Goal: Check status: Check status

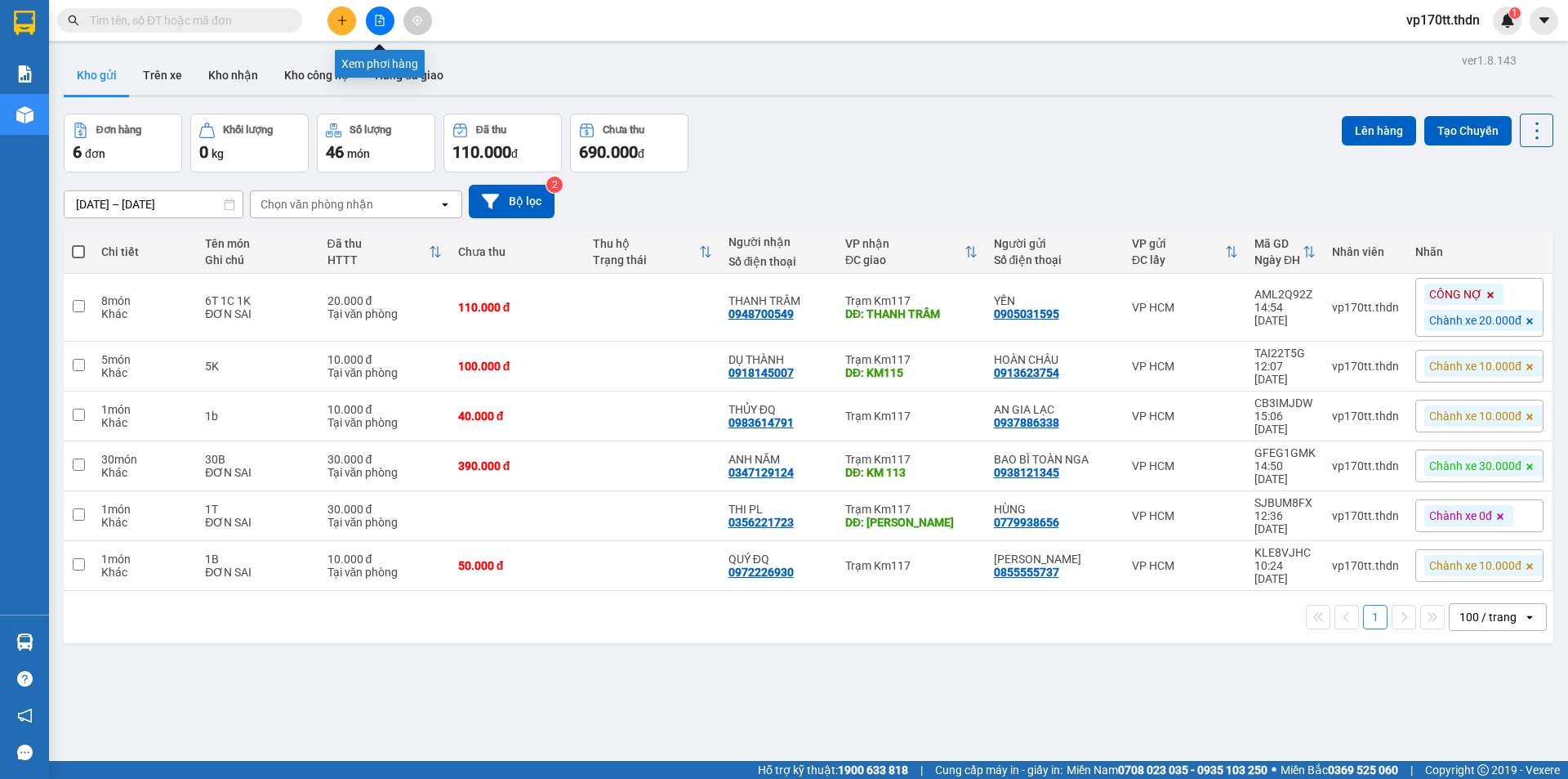
click at [384, 23] on icon "file-add" at bounding box center [380, 20] width 9 height 12
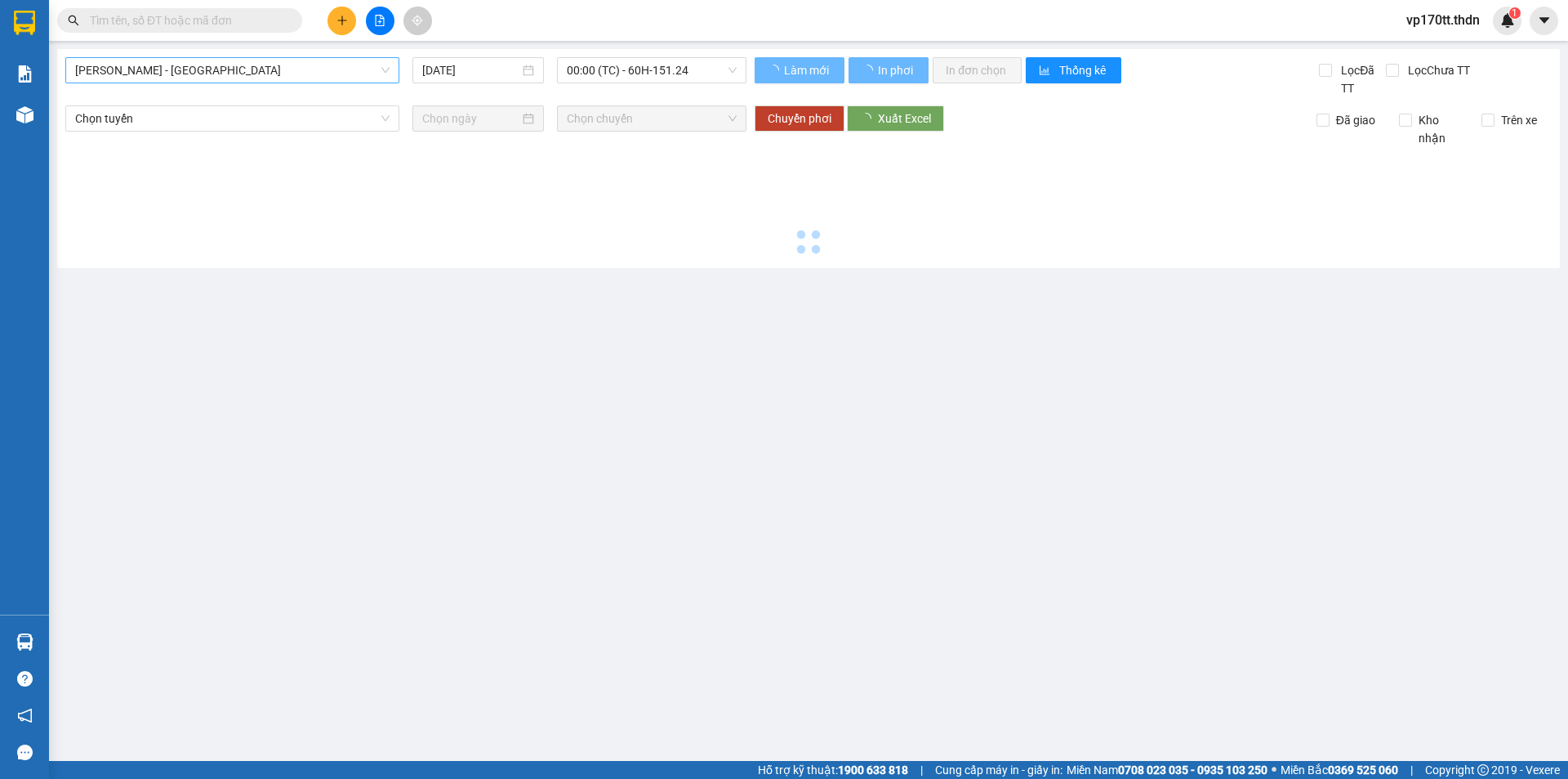
click at [276, 71] on span "[PERSON_NAME] - [GEOGRAPHIC_DATA]" at bounding box center [232, 70] width 315 height 24
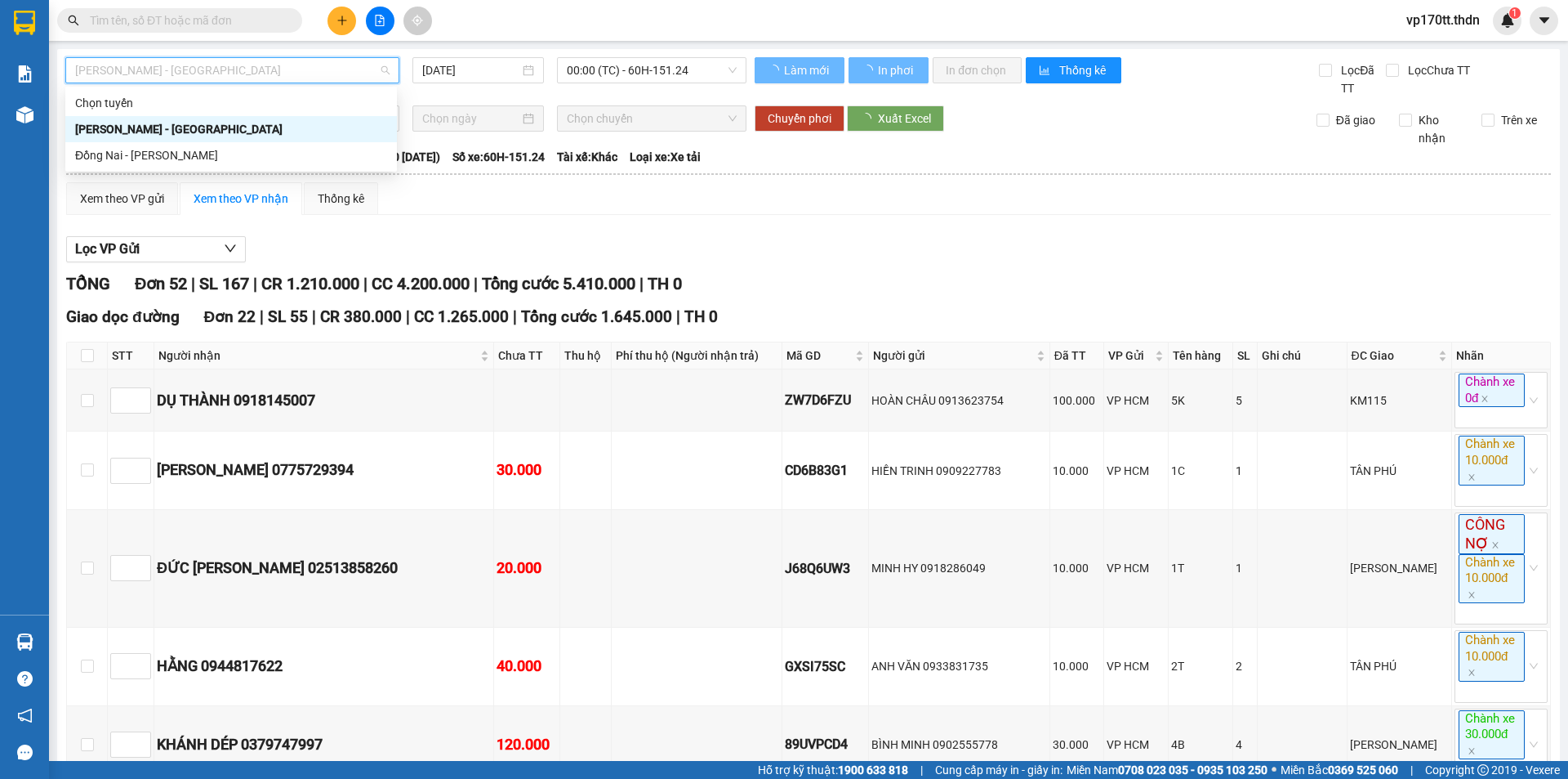
click at [208, 62] on span "[PERSON_NAME] - [GEOGRAPHIC_DATA]" at bounding box center [232, 70] width 315 height 24
click at [181, 153] on b "Tuyến: [PERSON_NAME] - [GEOGRAPHIC_DATA]" at bounding box center [187, 156] width 243 height 13
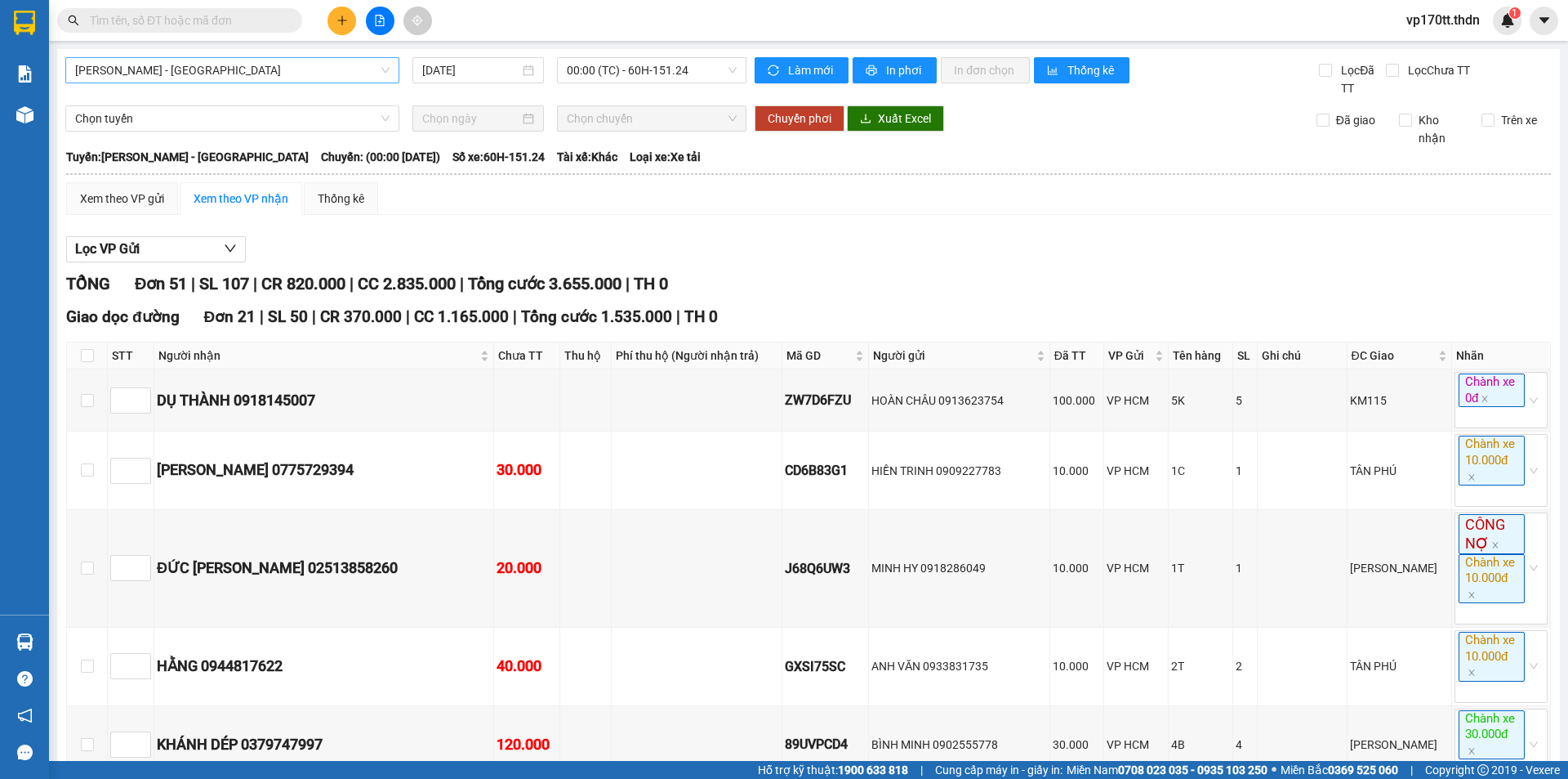
click at [218, 69] on span "[PERSON_NAME] - [GEOGRAPHIC_DATA]" at bounding box center [232, 70] width 315 height 24
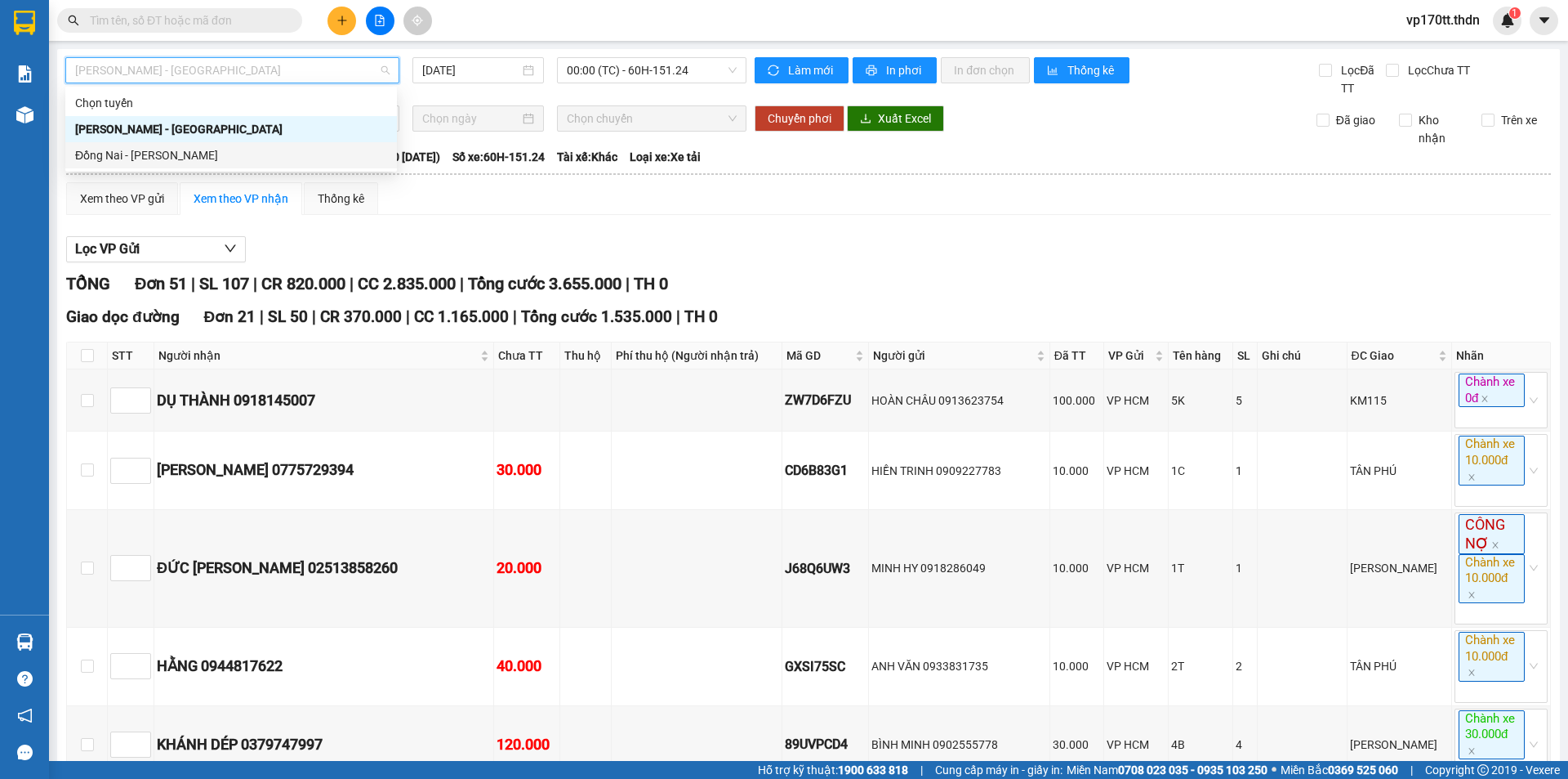
click at [200, 154] on div "Đồng Nai - [PERSON_NAME]" at bounding box center [231, 155] width 312 height 18
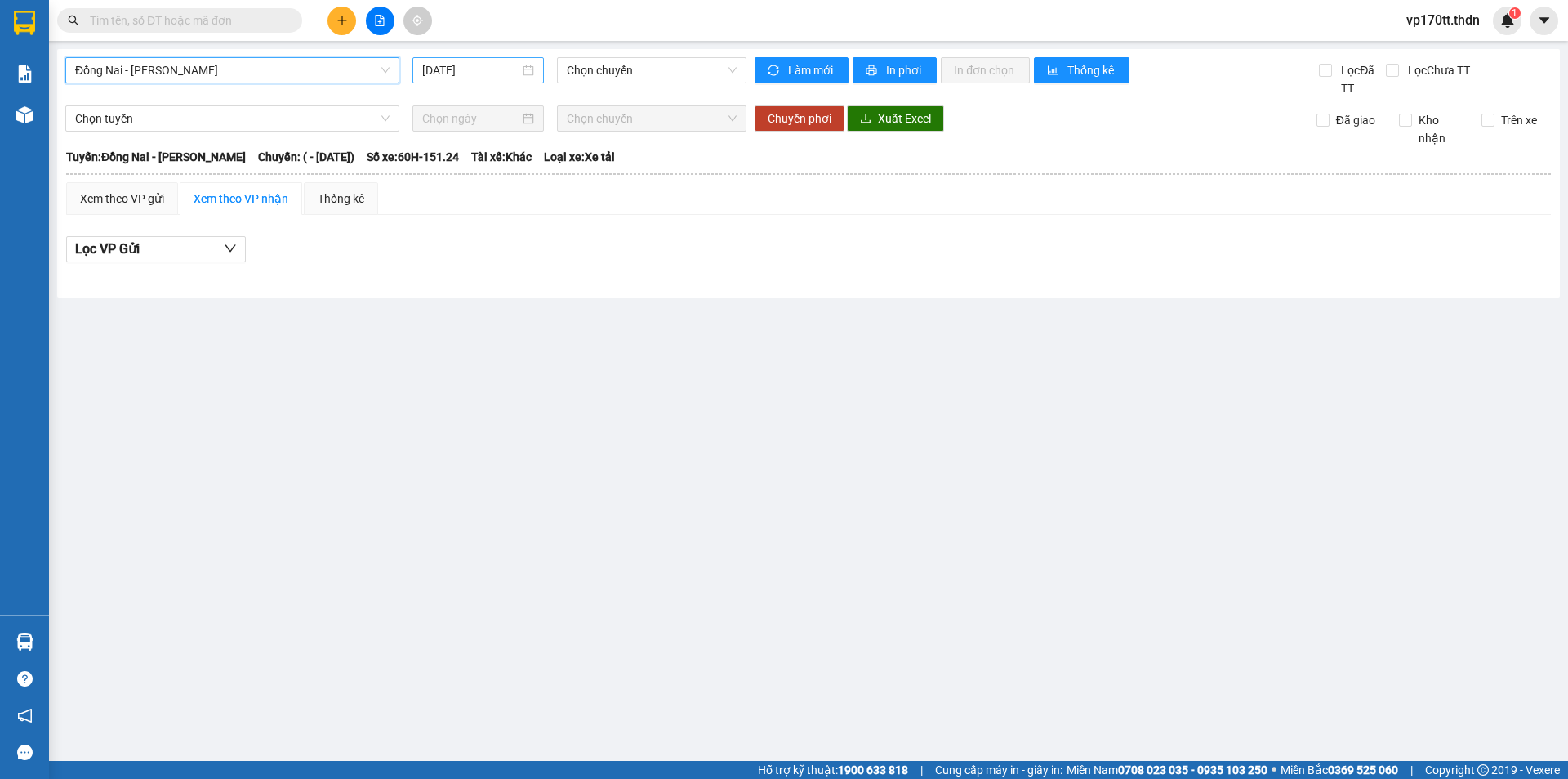
click at [442, 69] on input "[DATE]" at bounding box center [470, 70] width 97 height 18
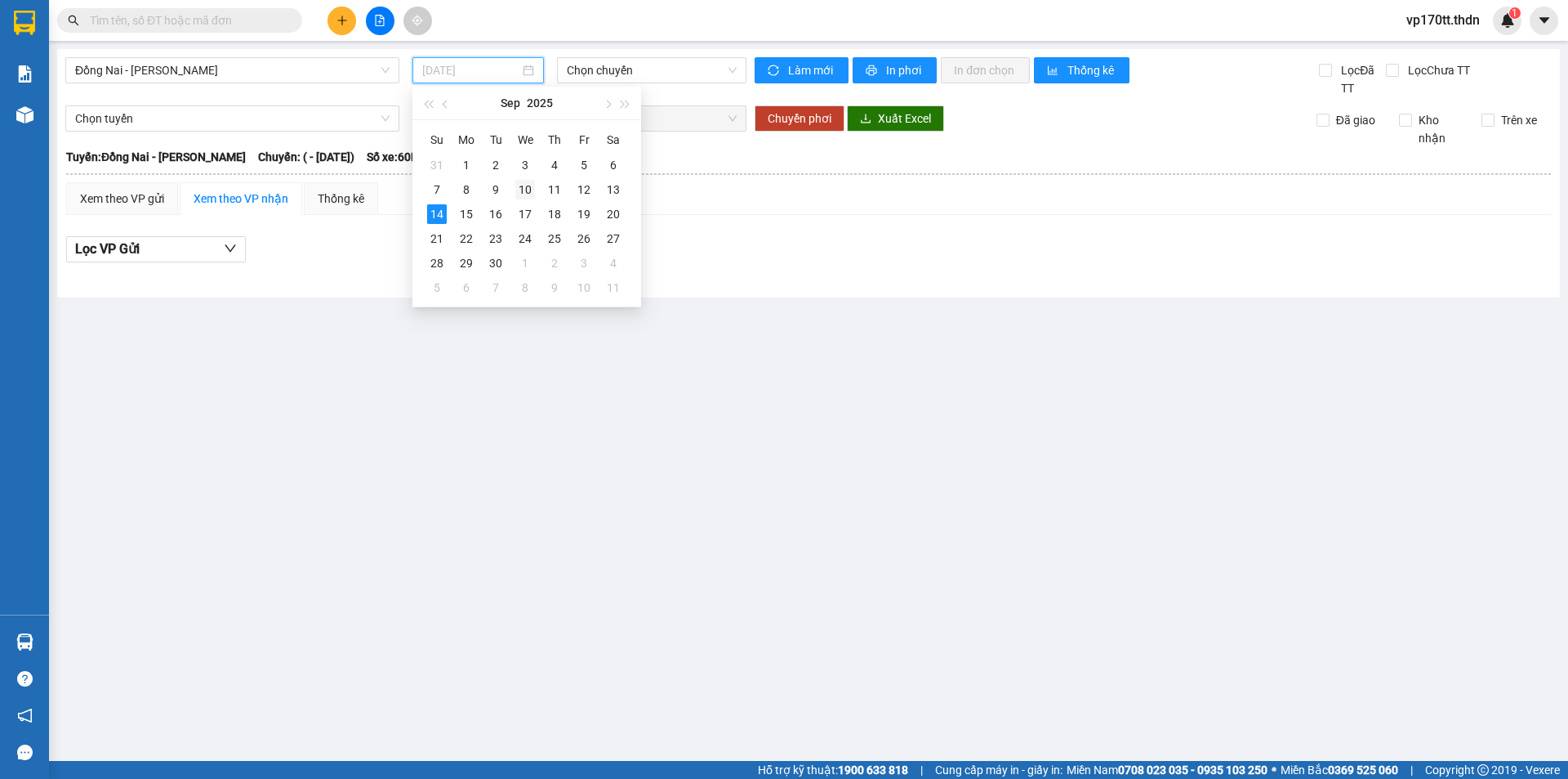
click at [519, 193] on div "10" at bounding box center [525, 189] width 20 height 20
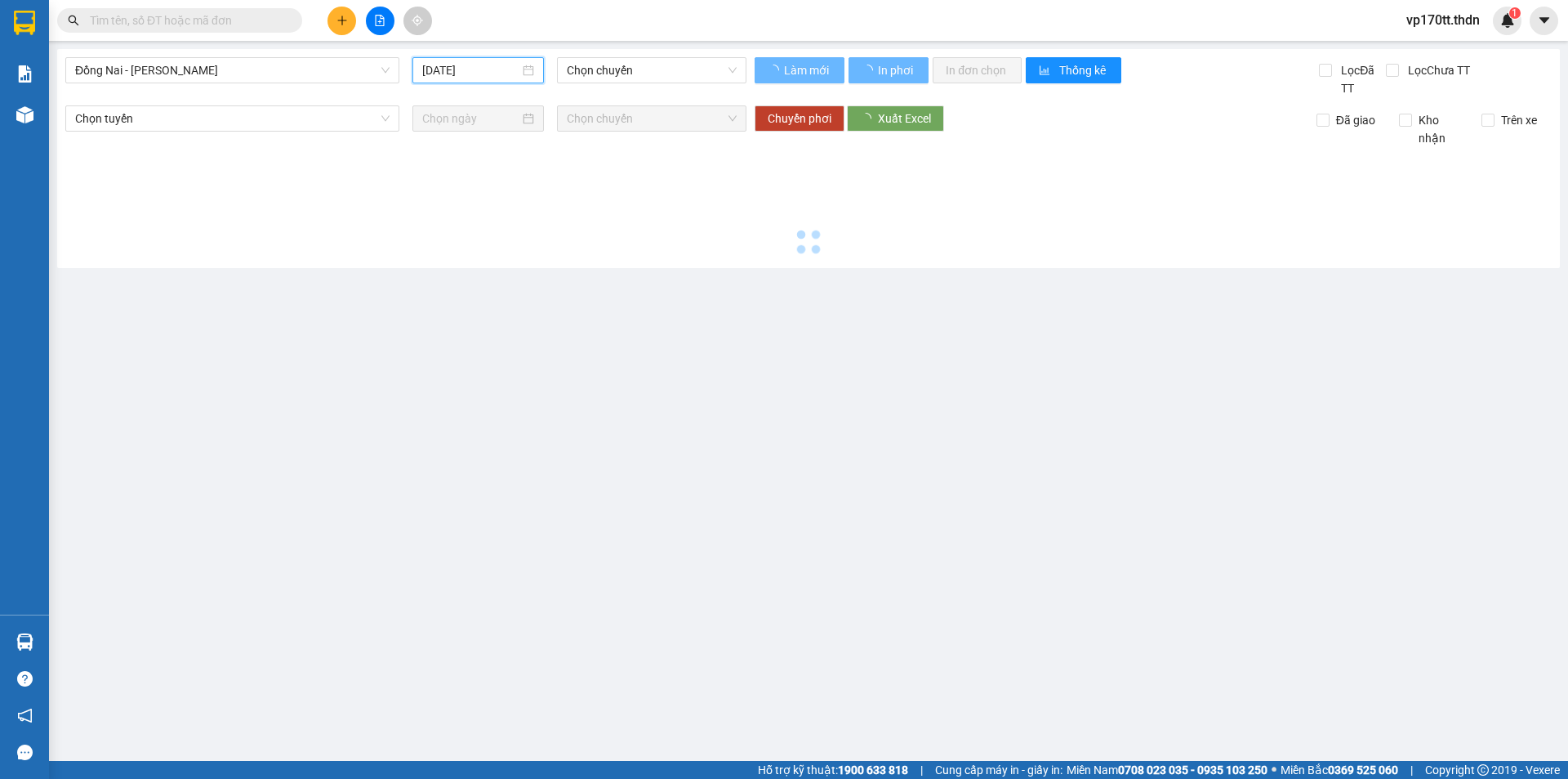
type input "[DATE]"
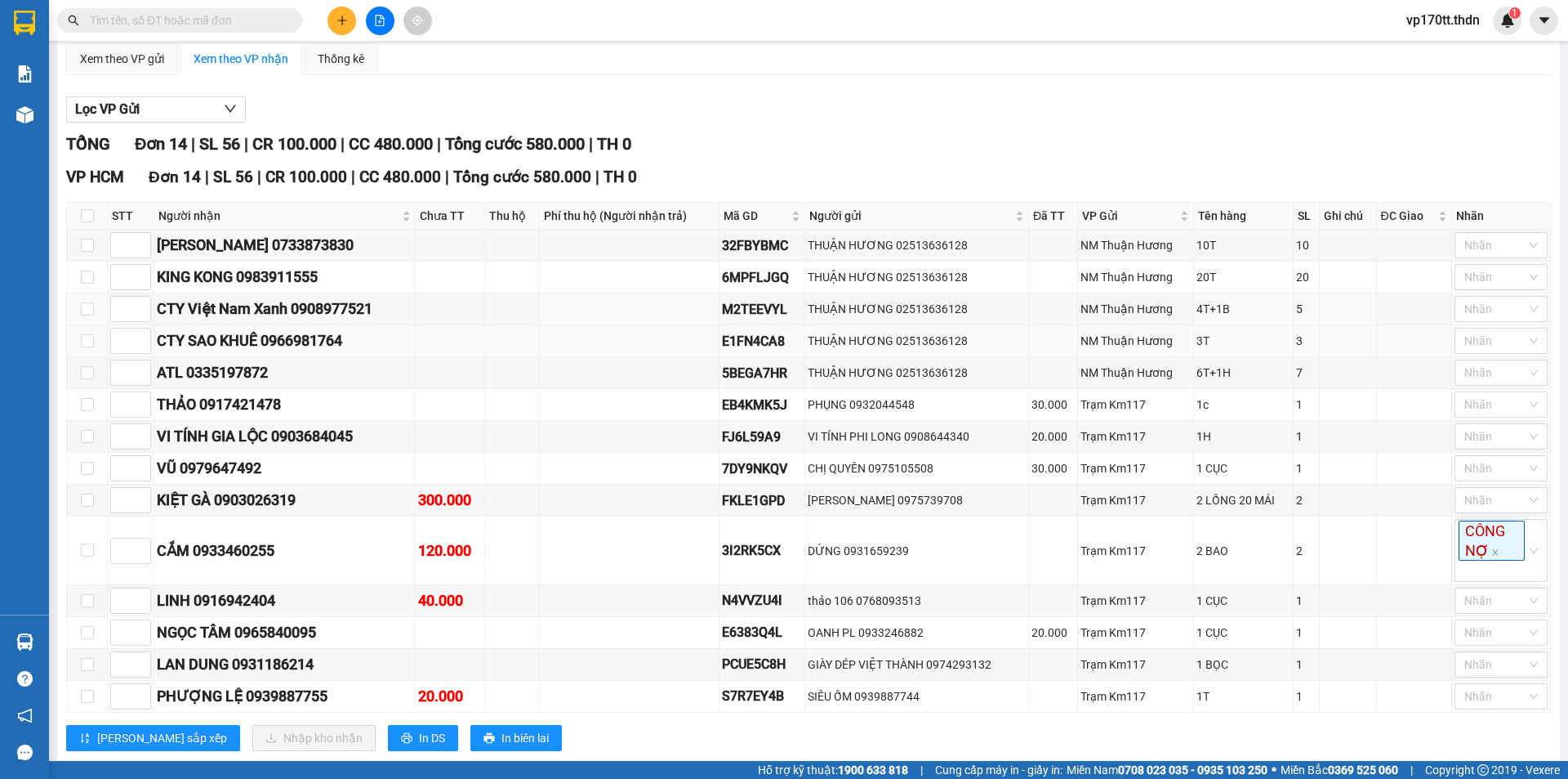
scroll to position [176, 0]
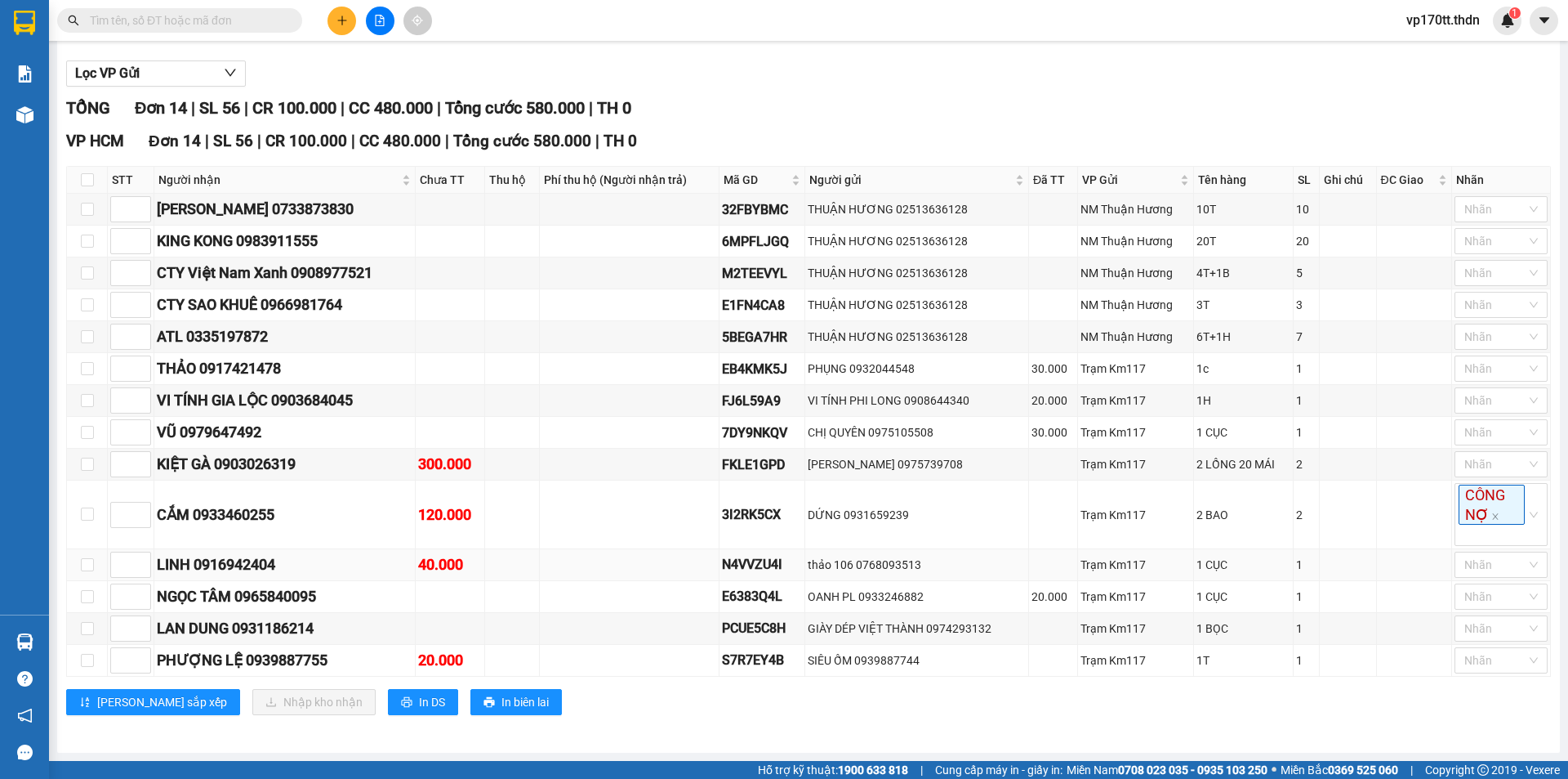
click at [478, 570] on div "40.000" at bounding box center [450, 565] width 63 height 23
click at [887, 568] on div "thảo 106 0768093513" at bounding box center [917, 565] width 219 height 18
click at [247, 575] on div "LINH 0916942404" at bounding box center [285, 565] width 256 height 23
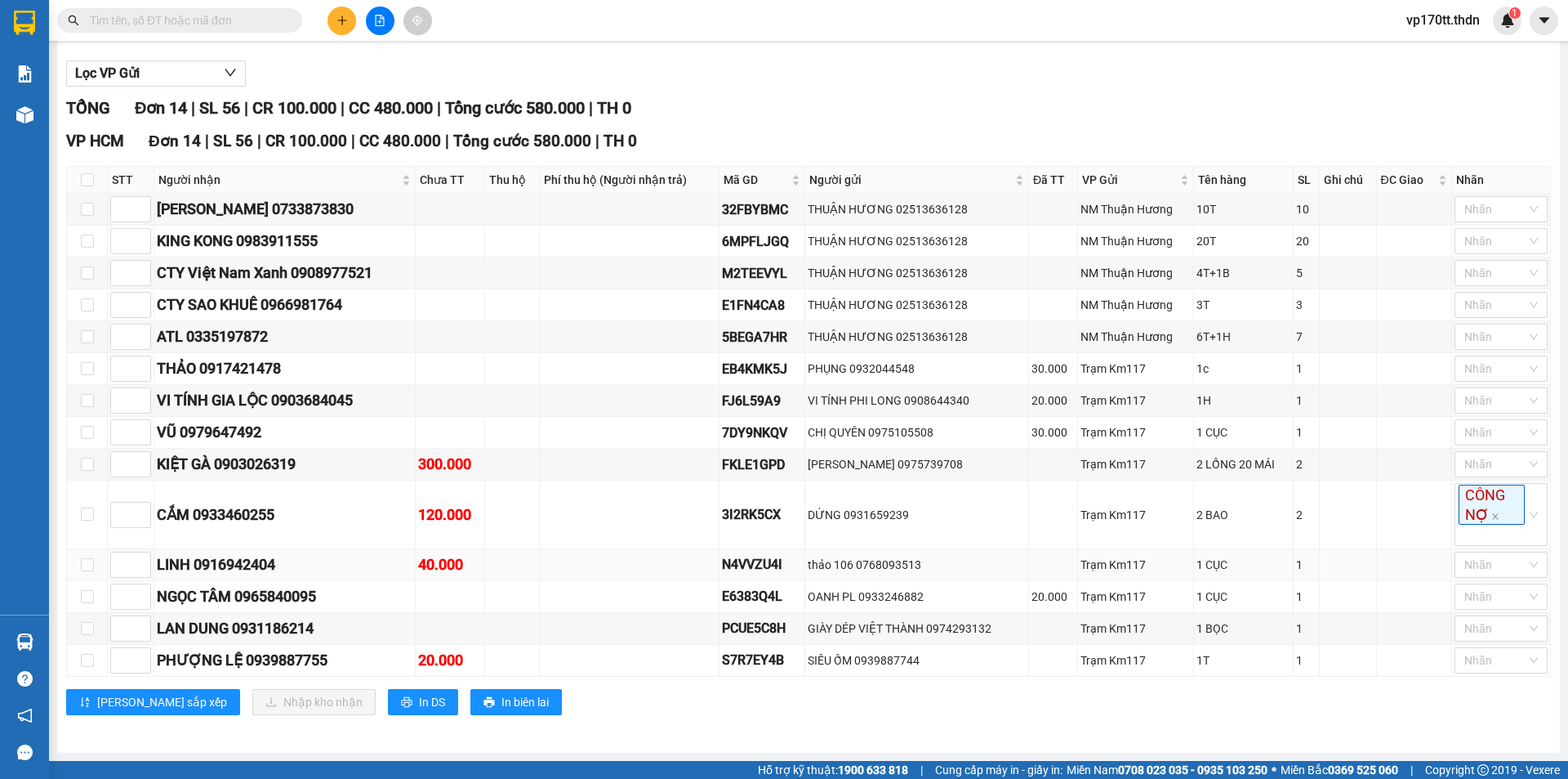
click at [249, 574] on div "LINH 0916942404" at bounding box center [285, 565] width 256 height 23
click at [250, 573] on div "LINH 0916942404" at bounding box center [285, 565] width 256 height 23
click at [590, 567] on td at bounding box center [629, 565] width 179 height 32
click at [896, 563] on div "thảo 106 0768093513" at bounding box center [917, 565] width 219 height 18
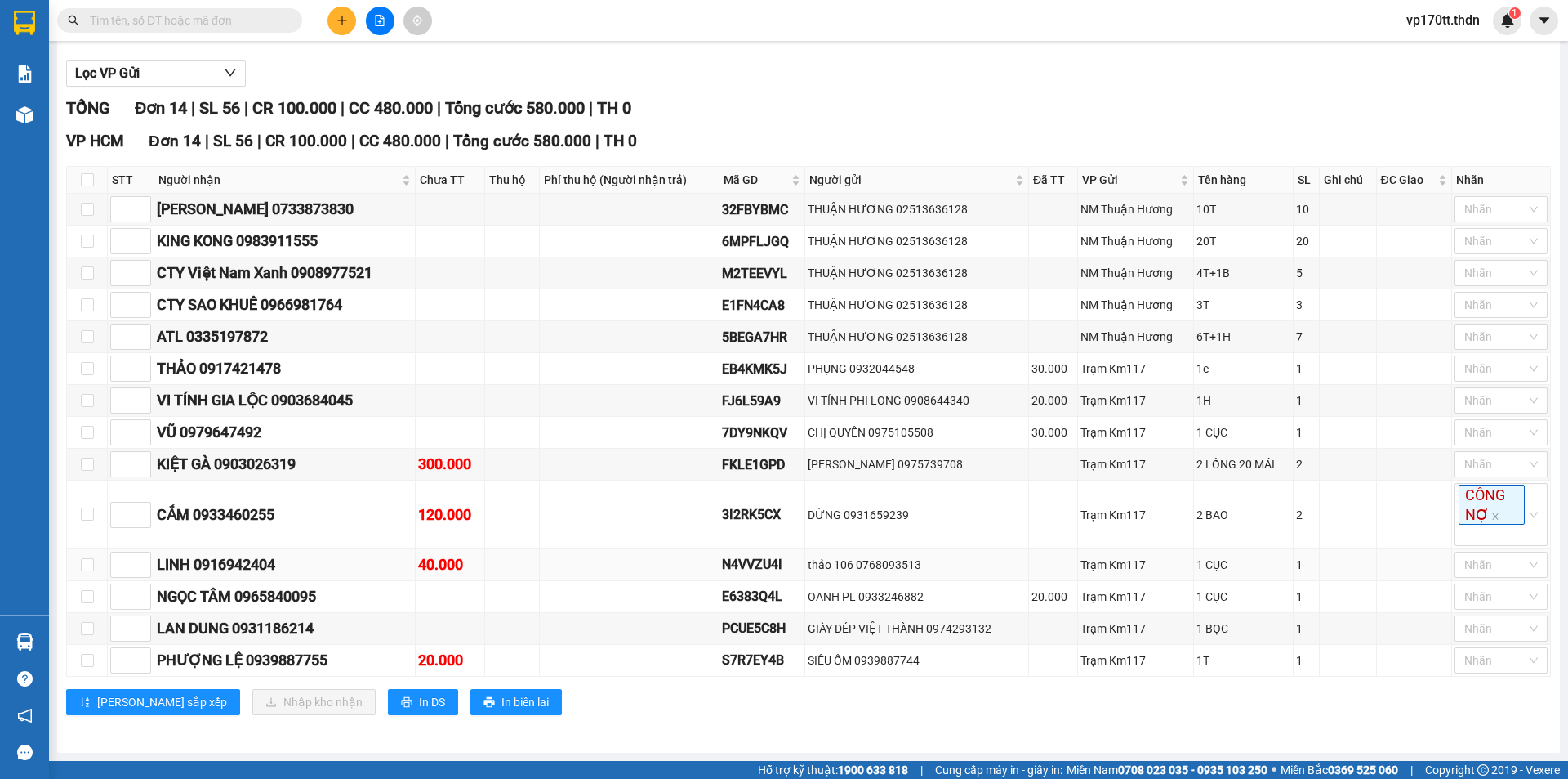
click at [247, 561] on div "LINH 0916942404" at bounding box center [285, 565] width 256 height 23
click at [603, 504] on td at bounding box center [629, 514] width 179 height 69
click at [623, 466] on td at bounding box center [629, 465] width 179 height 32
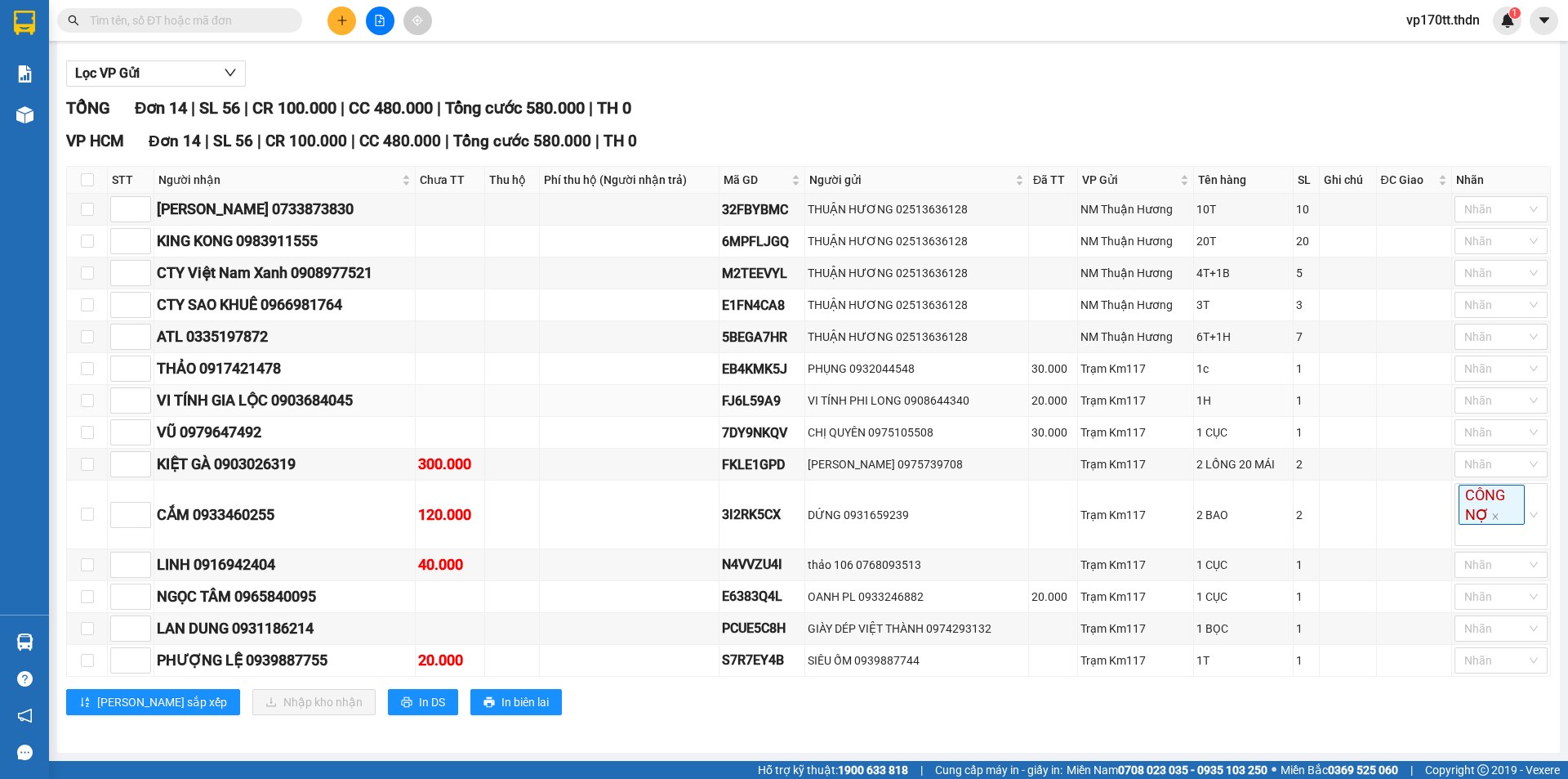
click at [589, 401] on td at bounding box center [629, 401] width 179 height 32
